Goal: Navigation & Orientation: Find specific page/section

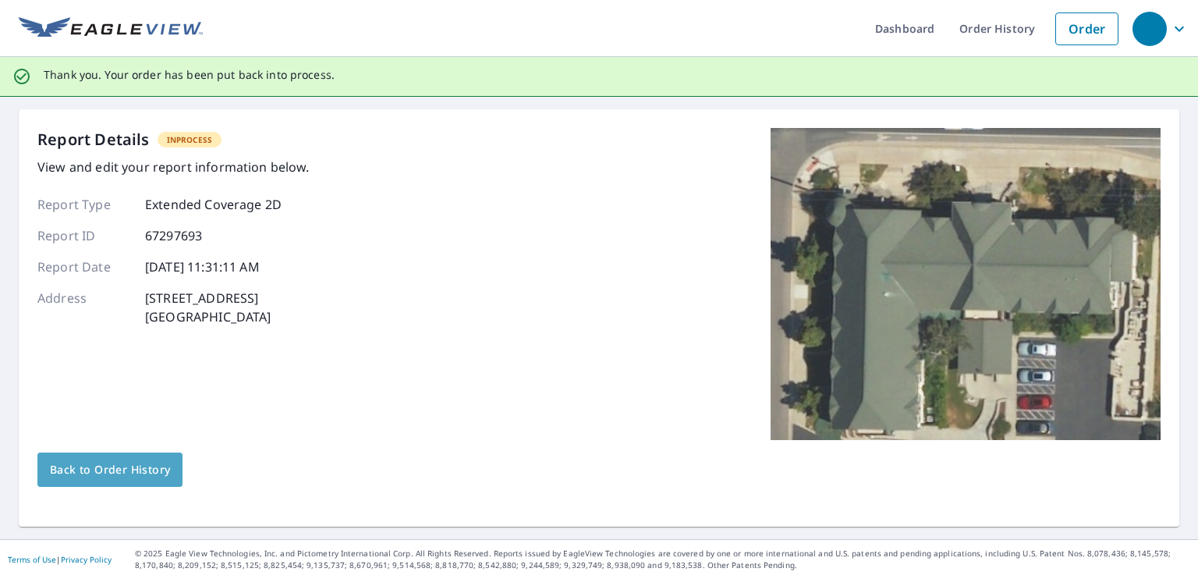
click at [98, 478] on span "Back to Order History" at bounding box center [110, 469] width 120 height 19
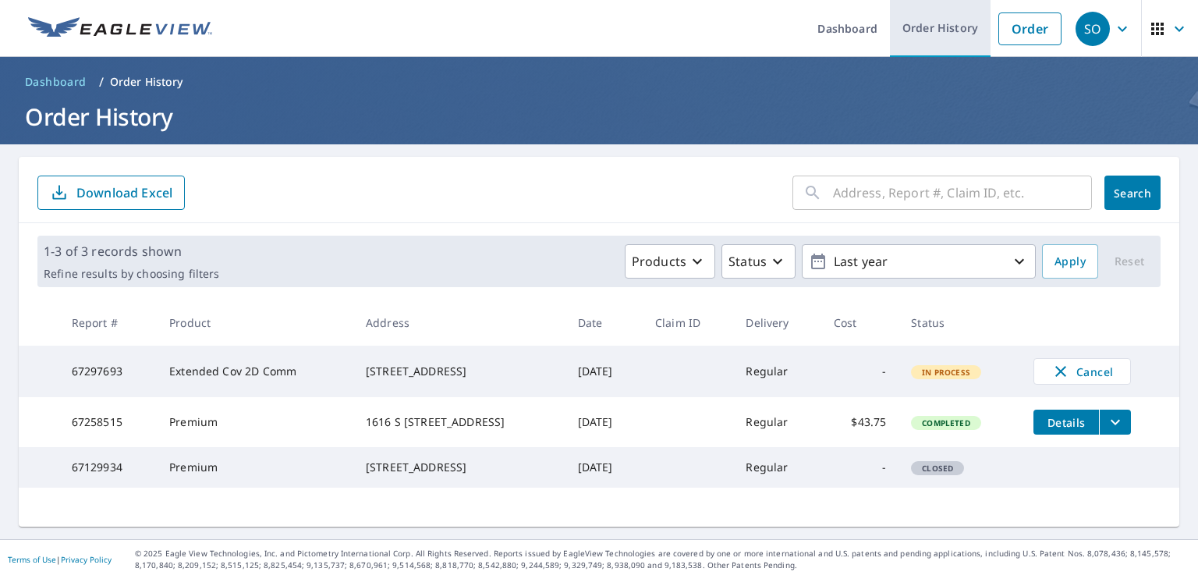
click at [955, 26] on link "Order History" at bounding box center [940, 28] width 101 height 57
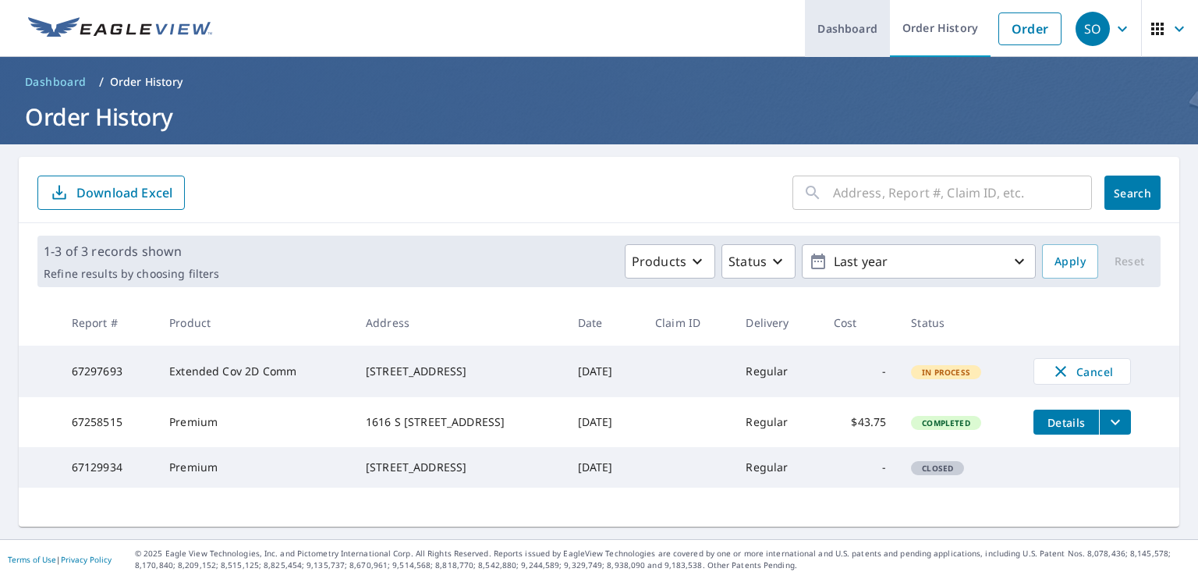
click at [852, 12] on link "Dashboard" at bounding box center [847, 28] width 85 height 57
